Goal: Check status: Check status

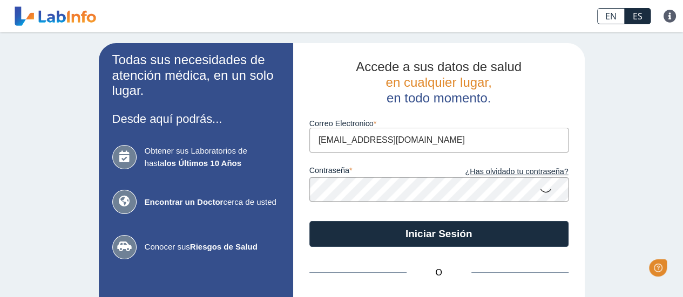
type input "hvazquez04@gmail.com"
click at [309, 221] on button "Iniciar Sesión" at bounding box center [438, 234] width 259 height 26
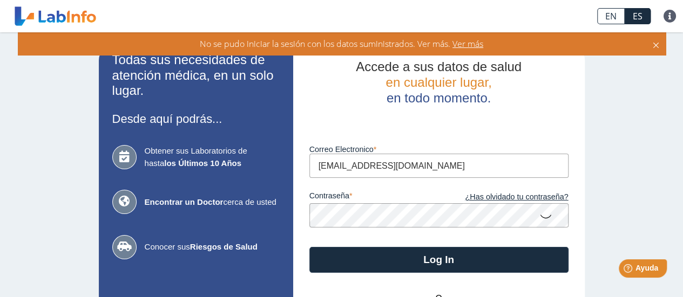
click at [309, 247] on button "Log In" at bounding box center [438, 260] width 259 height 26
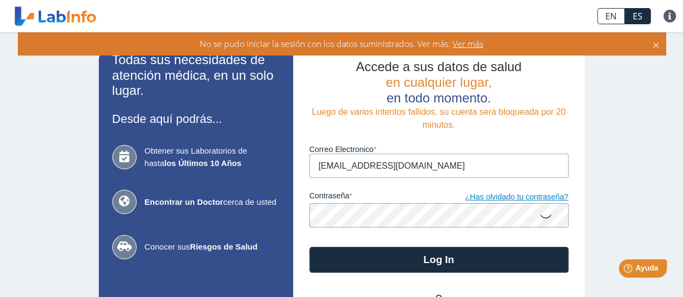
click at [497, 196] on link "¿Has olvidado tu contraseña?" at bounding box center [504, 198] width 130 height 12
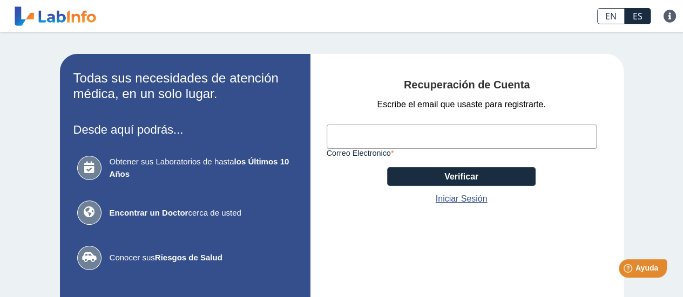
click at [458, 137] on input "Correo Electronico" at bounding box center [462, 137] width 270 height 24
type input "hvazquez04@gmail.com"
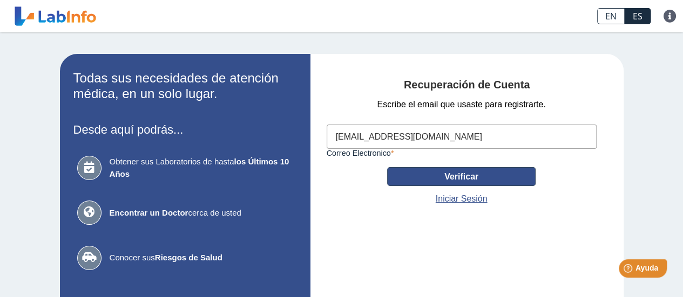
click at [461, 175] on button "Verificar" at bounding box center [461, 176] width 148 height 19
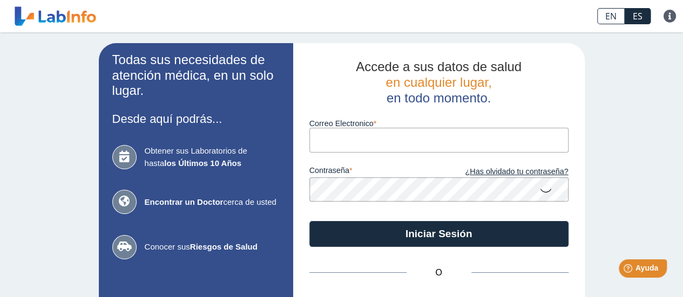
click at [361, 143] on input "Correo Electronico" at bounding box center [438, 140] width 259 height 24
type input "[EMAIL_ADDRESS][DOMAIN_NAME]"
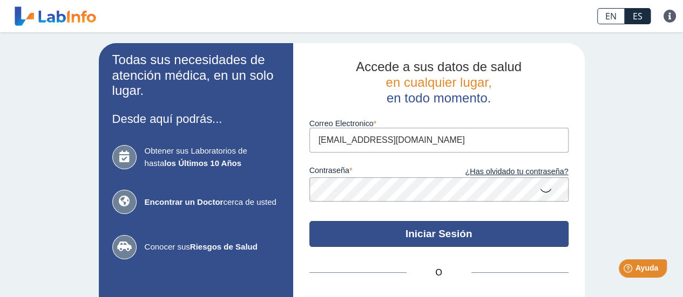
click at [448, 235] on button "Iniciar Sesión" at bounding box center [438, 234] width 259 height 26
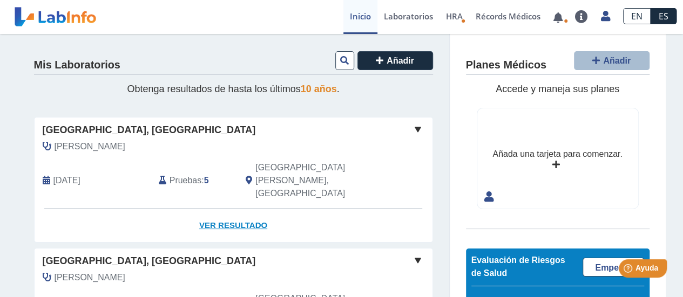
click at [213, 209] on link "Ver Resultado" at bounding box center [234, 226] width 398 height 34
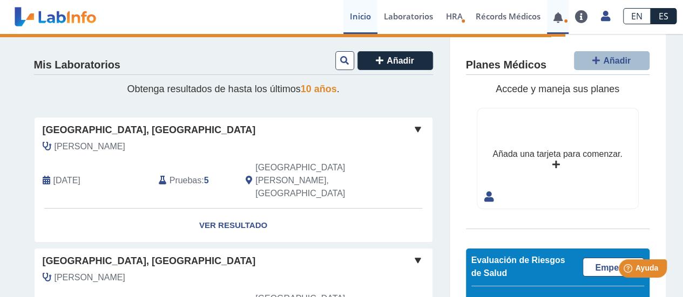
click at [561, 23] on span at bounding box center [558, 17] width 22 height 34
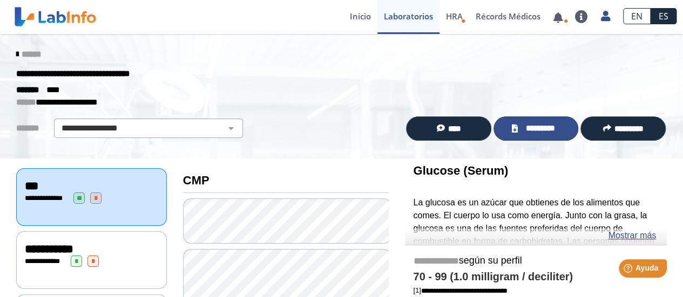
click at [540, 126] on span "*********" at bounding box center [540, 129] width 39 height 12
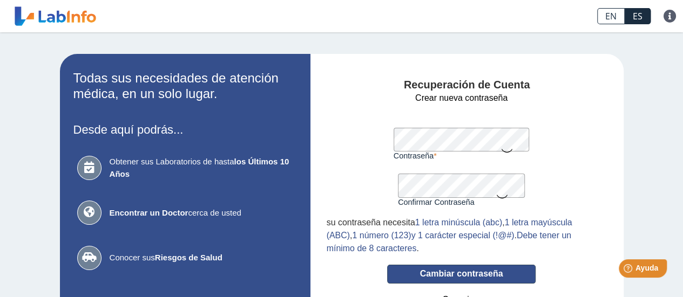
click at [462, 272] on button "Cambiar contraseña" at bounding box center [461, 274] width 148 height 19
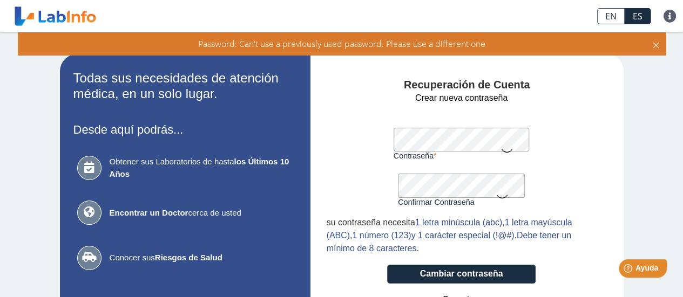
click at [316, 152] on div "Recuperación de Cuenta Crear nueva contraseña Contraseña Una contraseña válida …" at bounding box center [466, 236] width 313 height 365
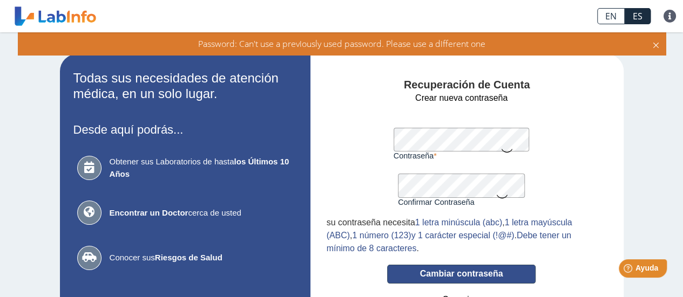
click at [463, 273] on button "Cambiar contraseña" at bounding box center [461, 274] width 148 height 19
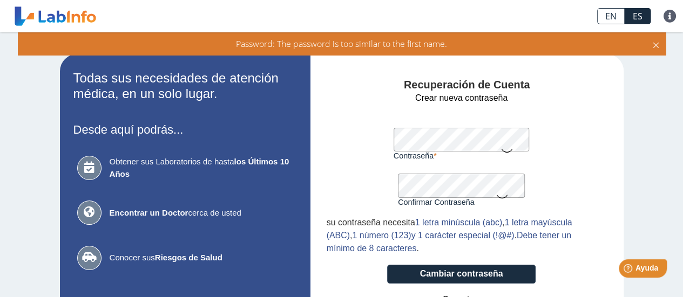
click at [310, 132] on div "Recuperación de Cuenta Crear nueva contraseña Contraseña Una contraseña válida …" at bounding box center [466, 236] width 313 height 365
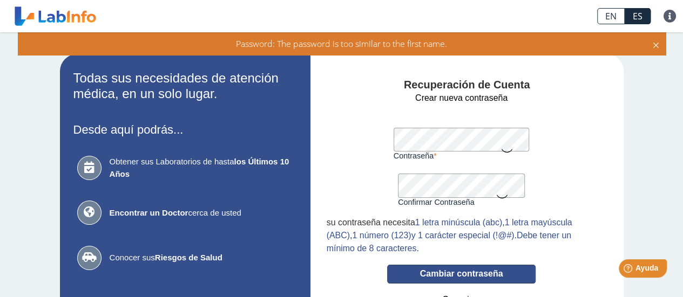
click at [443, 276] on button "Cambiar contraseña" at bounding box center [461, 274] width 148 height 19
